Goal: Transaction & Acquisition: Purchase product/service

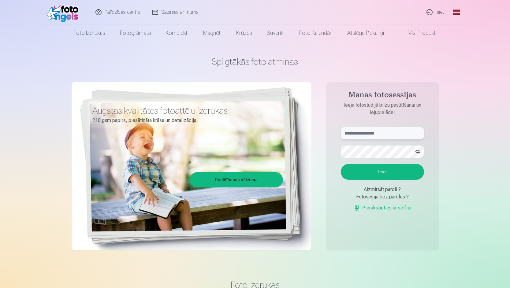
click at [391, 136] on input "text" at bounding box center [382, 133] width 83 height 12
type input "**********"
click at [392, 168] on button "Ieiet" at bounding box center [382, 172] width 83 height 16
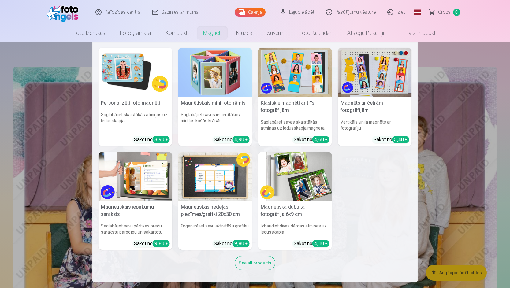
click at [211, 35] on link "Magnēti" at bounding box center [212, 32] width 33 height 17
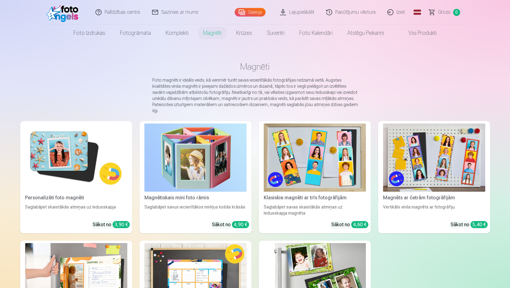
click at [63, 156] on img at bounding box center [76, 158] width 102 height 68
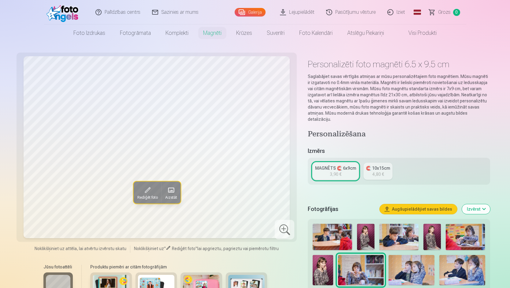
click at [173, 190] on span at bounding box center [171, 190] width 10 height 10
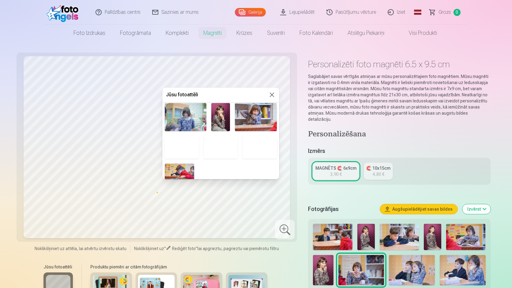
scroll to position [145, 0]
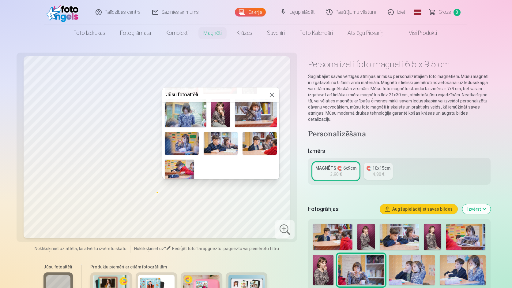
click at [191, 144] on img at bounding box center [182, 143] width 34 height 23
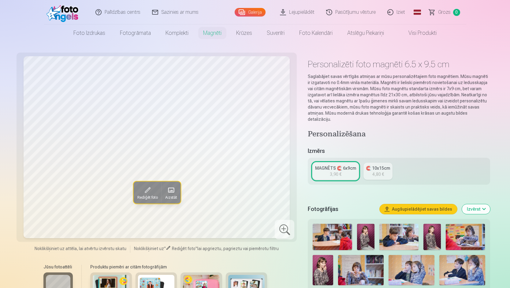
click at [173, 193] on span at bounding box center [171, 190] width 10 height 10
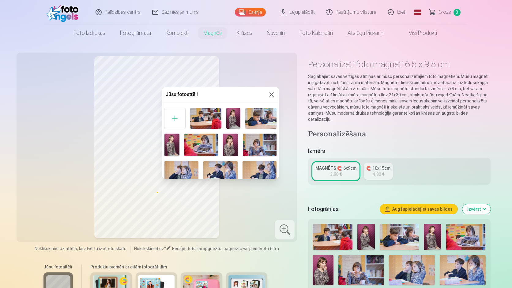
click at [230, 116] on img at bounding box center [233, 118] width 14 height 21
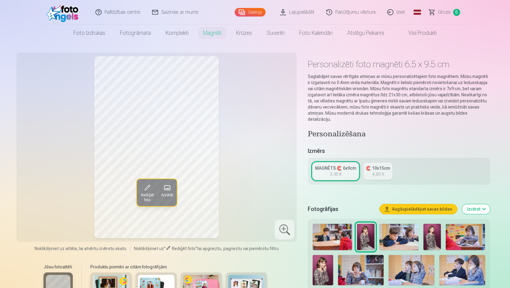
click at [166, 190] on span at bounding box center [167, 188] width 10 height 10
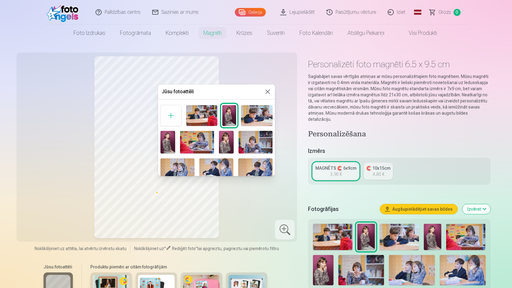
click at [166, 143] on img at bounding box center [167, 142] width 15 height 22
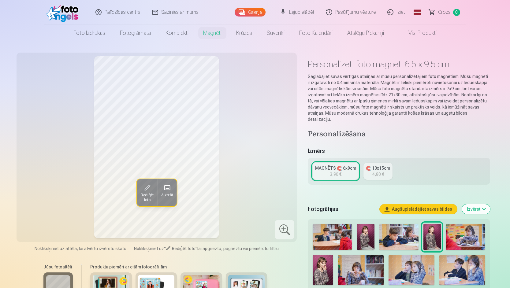
click at [171, 184] on span at bounding box center [167, 188] width 10 height 10
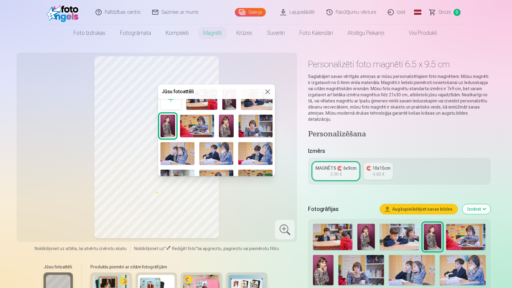
scroll to position [31, 0]
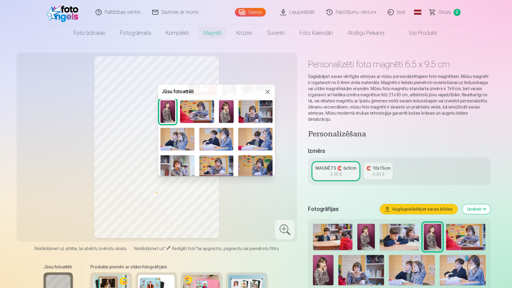
click at [222, 110] on img at bounding box center [226, 111] width 15 height 22
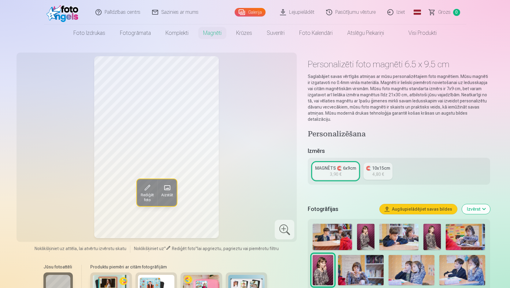
click at [168, 193] on span "Aizstāt" at bounding box center [167, 195] width 12 height 5
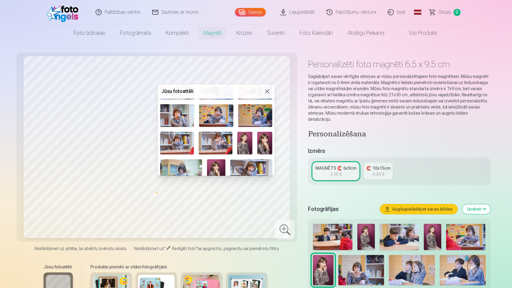
scroll to position [92, 0]
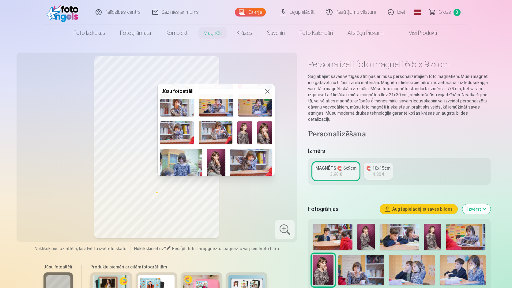
click at [244, 135] on img at bounding box center [244, 132] width 15 height 22
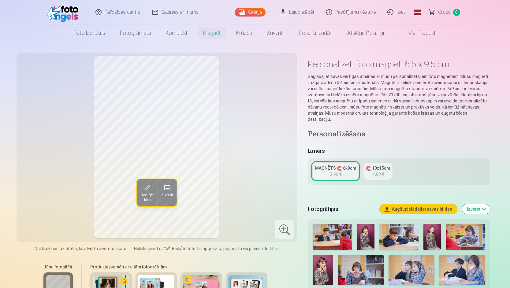
click at [163, 185] on span at bounding box center [167, 188] width 10 height 10
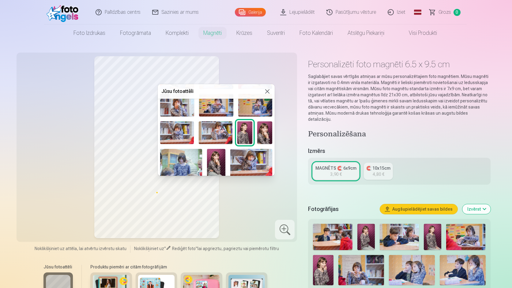
click at [260, 138] on img at bounding box center [264, 132] width 15 height 22
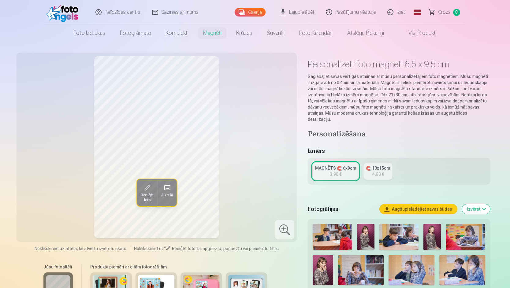
click at [341, 171] on div "3,90 €" at bounding box center [336, 174] width 12 height 6
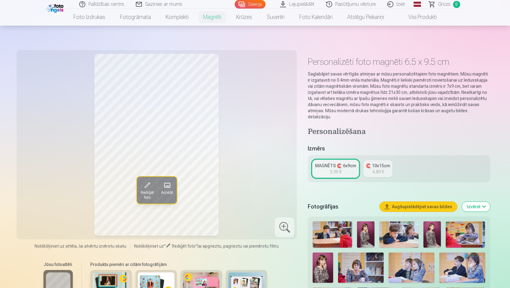
scroll to position [0, 0]
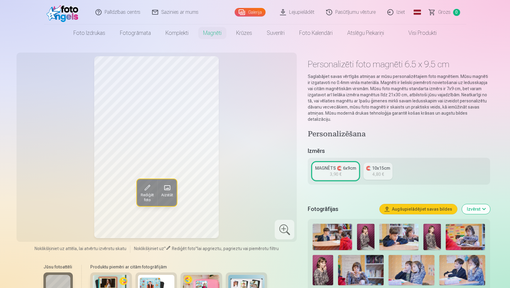
click at [318, 165] on div "MAGNĒTS 🧲 6x9cm" at bounding box center [335, 168] width 41 height 6
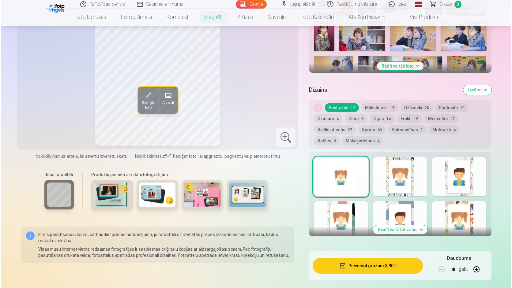
scroll to position [275, 0]
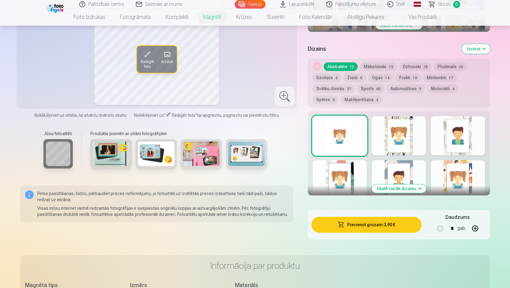
click at [354, 219] on button "Pievienot grozam : 3,90 €" at bounding box center [367, 225] width 110 height 16
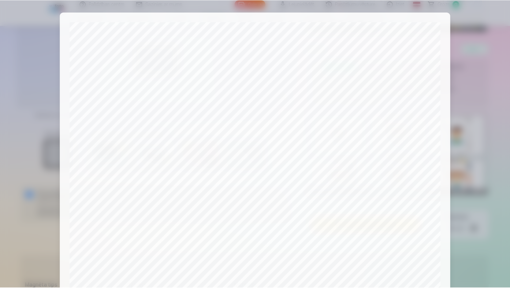
scroll to position [152, 0]
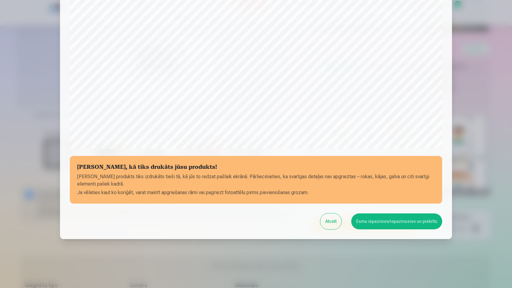
click at [387, 221] on button "Esmu iepazinies/iepazinusies un piekrītu" at bounding box center [396, 222] width 91 height 16
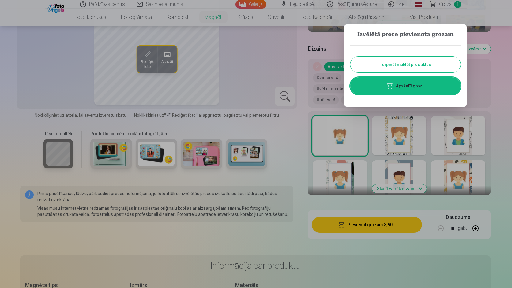
click at [402, 64] on button "Turpināt meklēt produktus" at bounding box center [405, 65] width 110 height 16
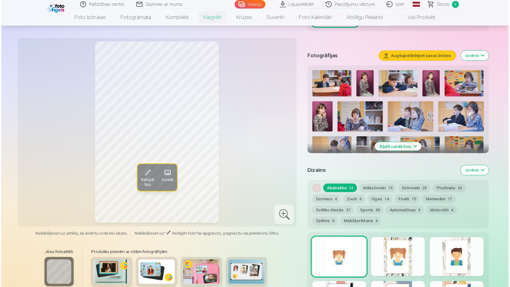
scroll to position [153, 0]
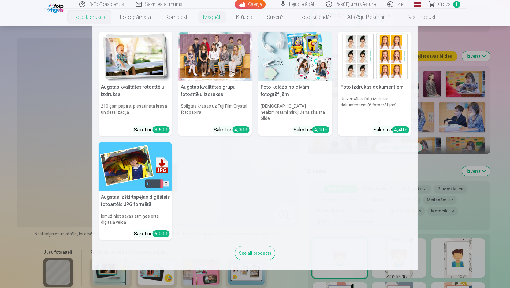
click at [206, 70] on div at bounding box center [215, 56] width 74 height 49
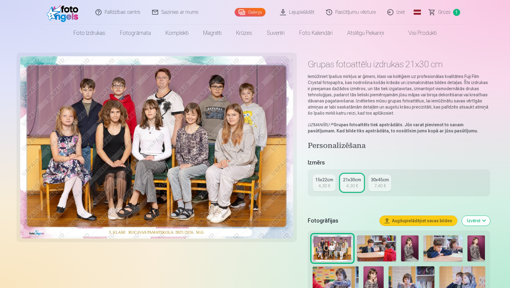
click at [319, 183] on div "4,30 €" at bounding box center [325, 186] width 12 height 6
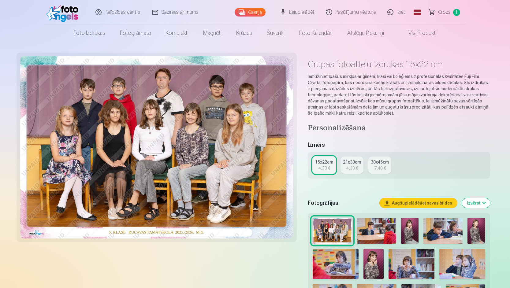
click at [352, 164] on div "21x30cm" at bounding box center [352, 162] width 18 height 6
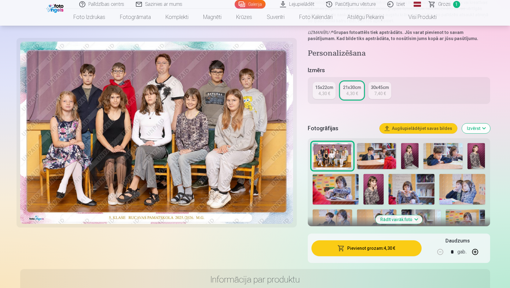
scroll to position [122, 0]
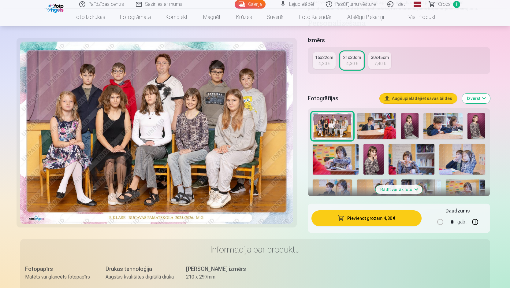
click at [323, 63] on div "4,30 €" at bounding box center [325, 64] width 12 height 6
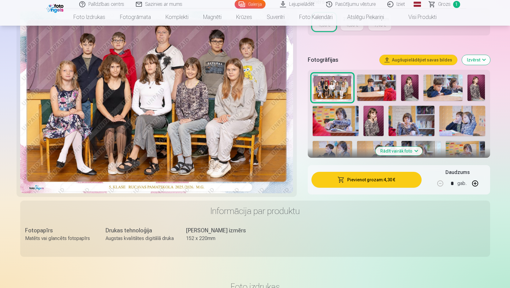
scroll to position [153, 0]
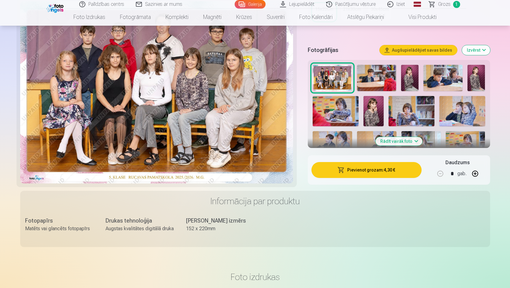
click at [377, 173] on button "Pievienot grozam : 4,30 €" at bounding box center [367, 170] width 110 height 16
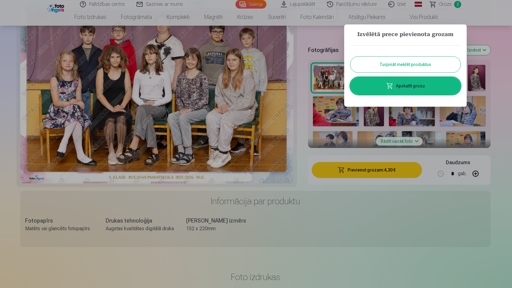
click at [404, 66] on button "Turpināt meklēt produktus" at bounding box center [405, 65] width 110 height 16
